Goal: Task Accomplishment & Management: Complete application form

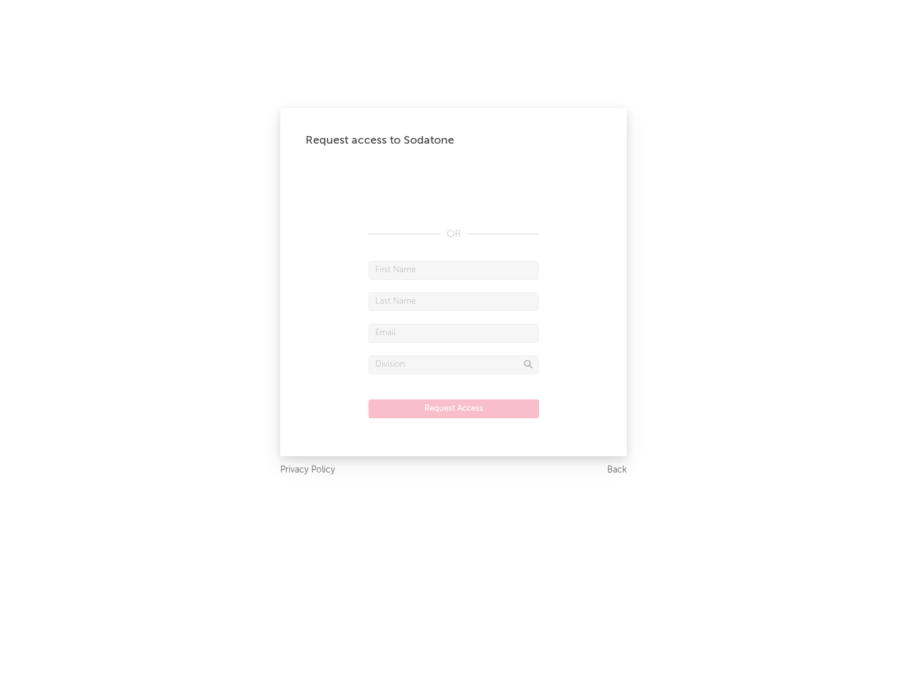
click at [453, 270] on input "text" at bounding box center [453, 270] width 170 height 19
type input "[PERSON_NAME]"
click at [453, 301] on input "text" at bounding box center [453, 301] width 170 height 19
type input "[PERSON_NAME]"
click at [453, 333] on input "text" at bounding box center [453, 333] width 170 height 19
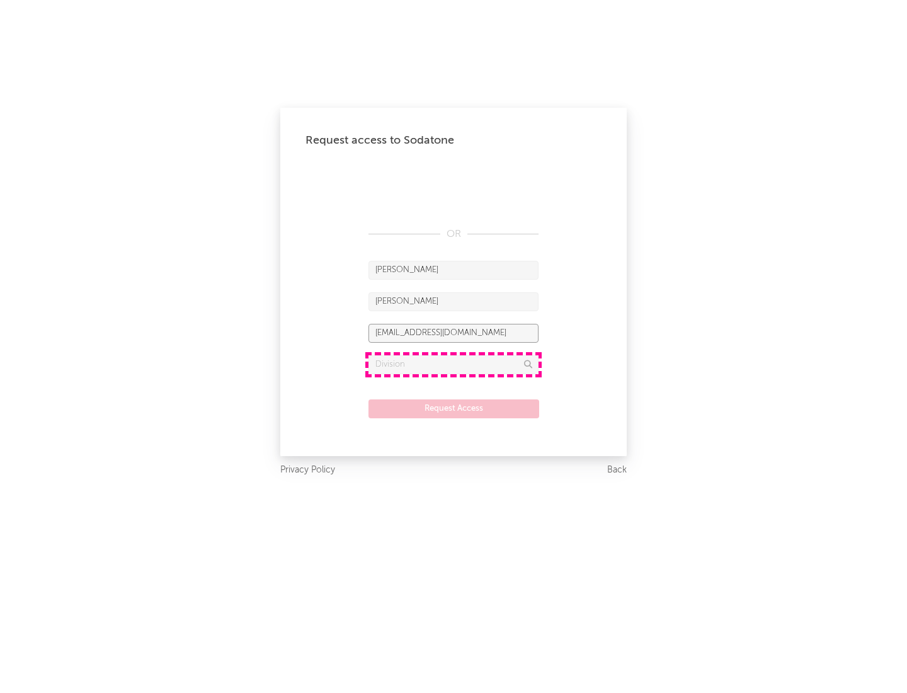
type input "[EMAIL_ADDRESS][DOMAIN_NAME]"
click at [453, 364] on input "text" at bounding box center [453, 364] width 170 height 19
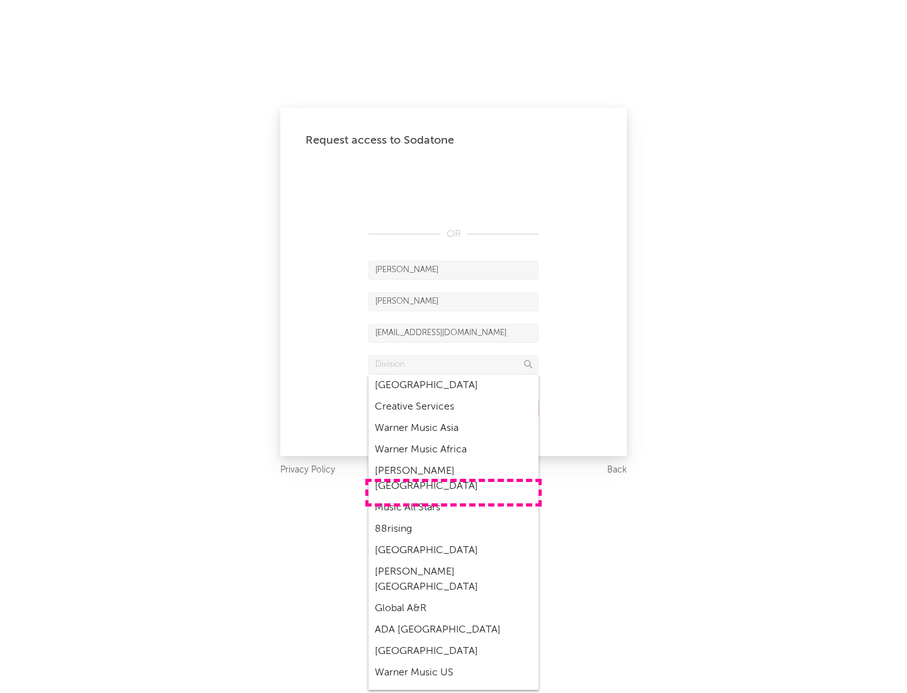
click at [453, 497] on div "Music All Stars" at bounding box center [453, 507] width 170 height 21
type input "Music All Stars"
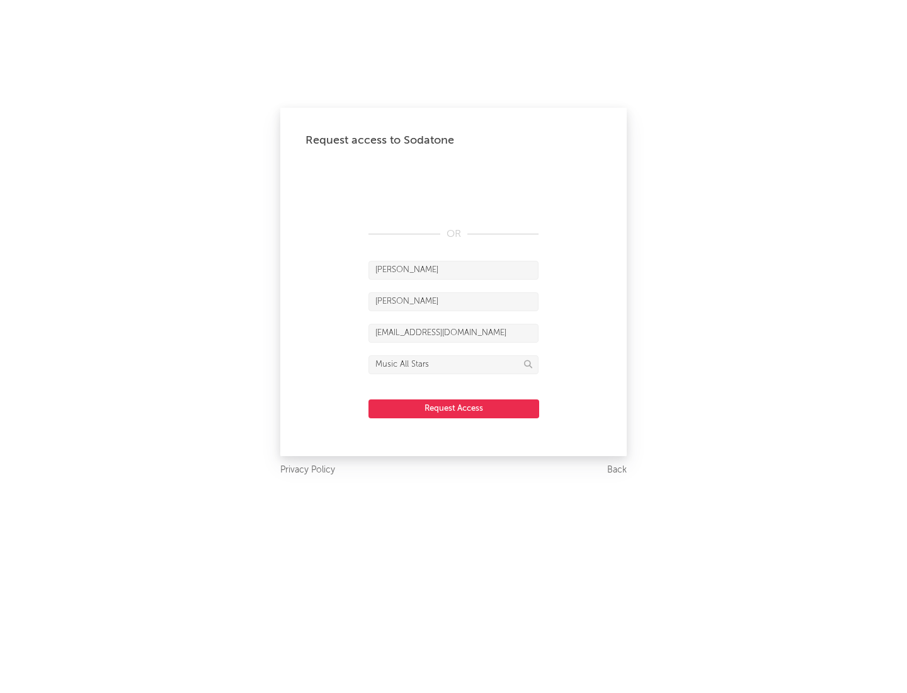
click at [453, 408] on button "Request Access" at bounding box center [453, 408] width 171 height 19
